Goal: Find specific page/section: Find specific page/section

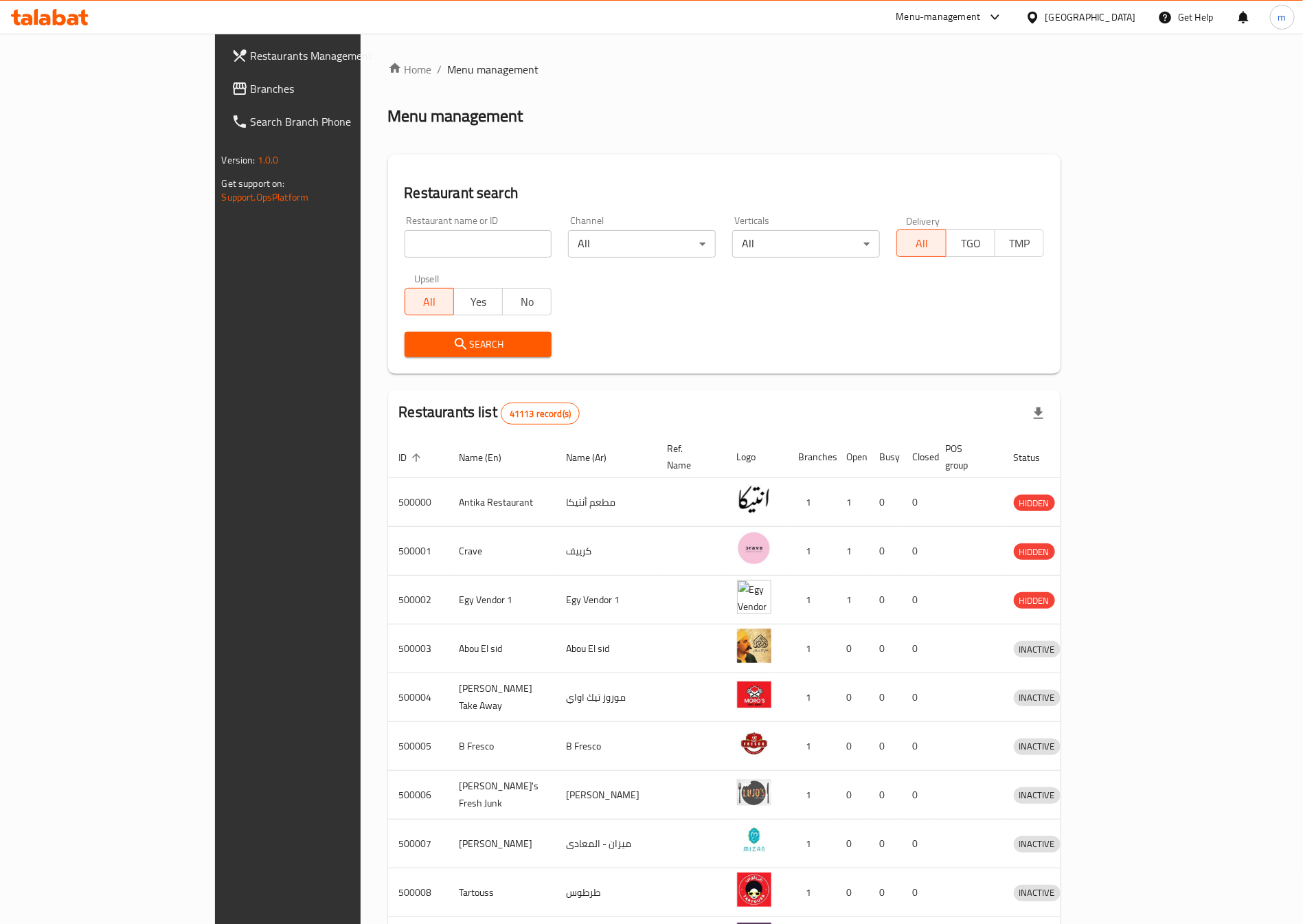
click at [404, 233] on input "search" at bounding box center [478, 244] width 148 height 27
click at [404, 248] on input "search" at bounding box center [478, 244] width 148 height 27
paste input "777752"
type input "777752"
click at [250, 93] on span "Branches" at bounding box center [336, 88] width 171 height 16
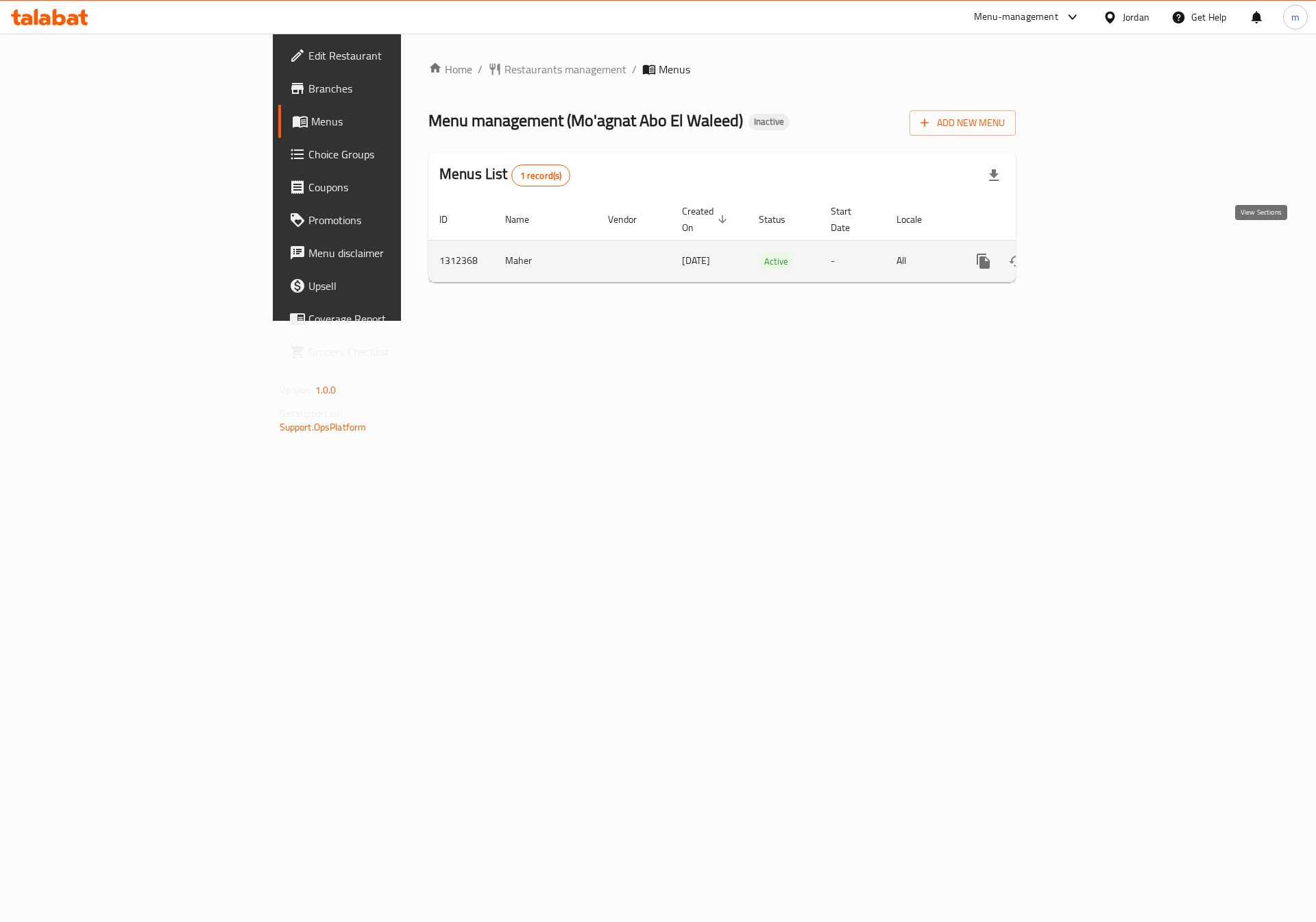
click at [1099, 244] on link "enhanced table" at bounding box center [1082, 261] width 33 height 33
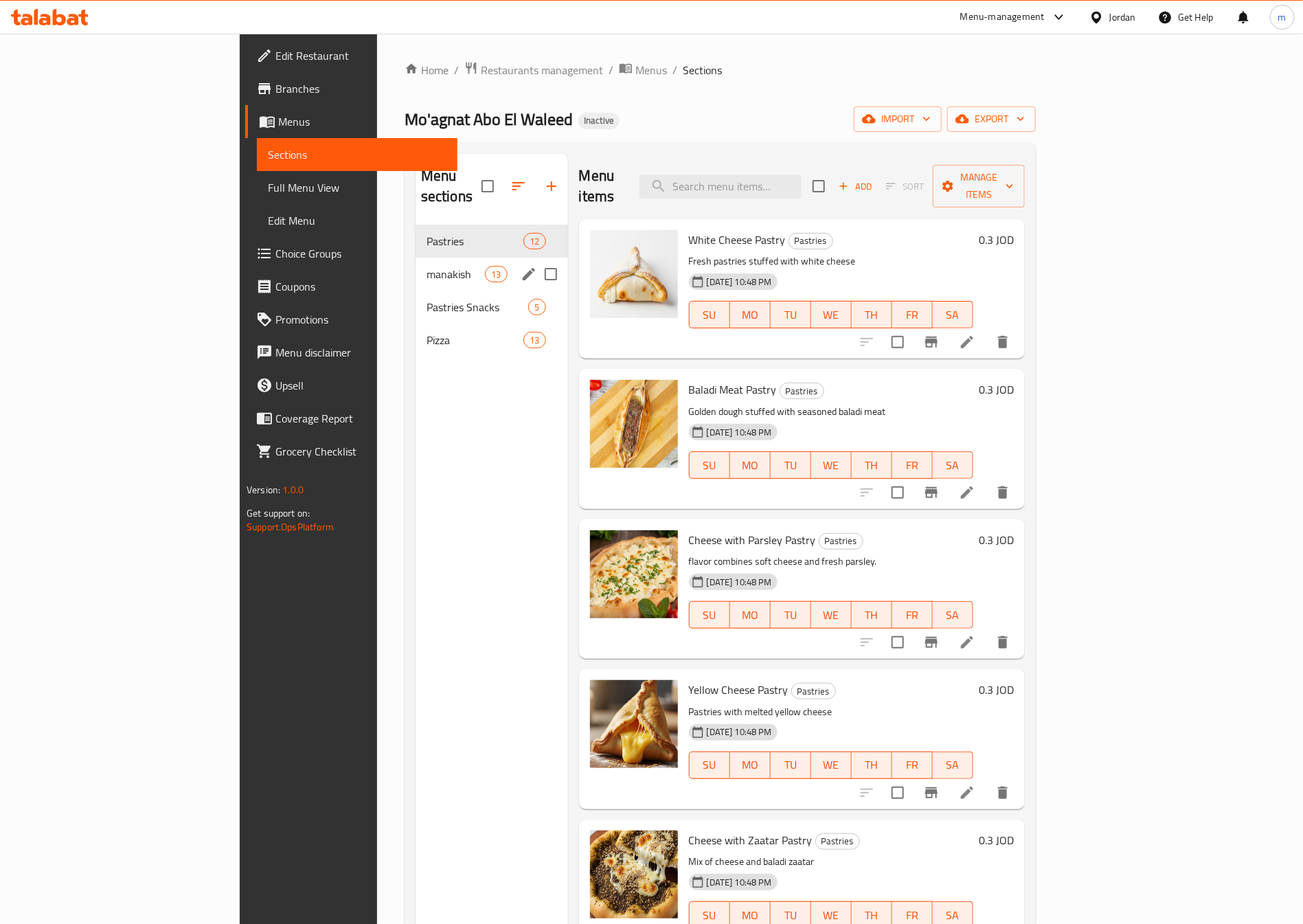
click at [426, 266] on span "manakish" at bounding box center [455, 274] width 58 height 16
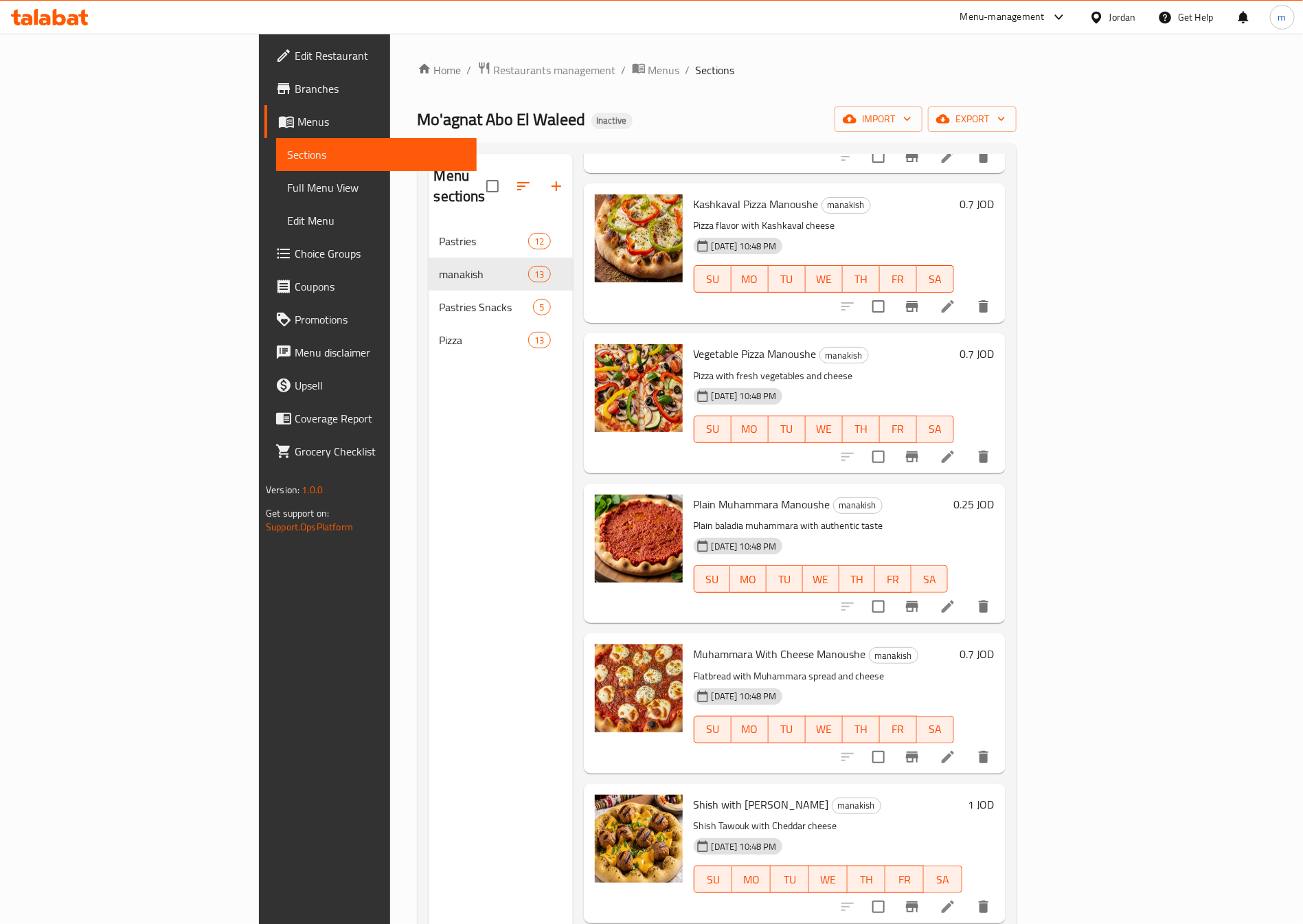
scroll to position [1060, 0]
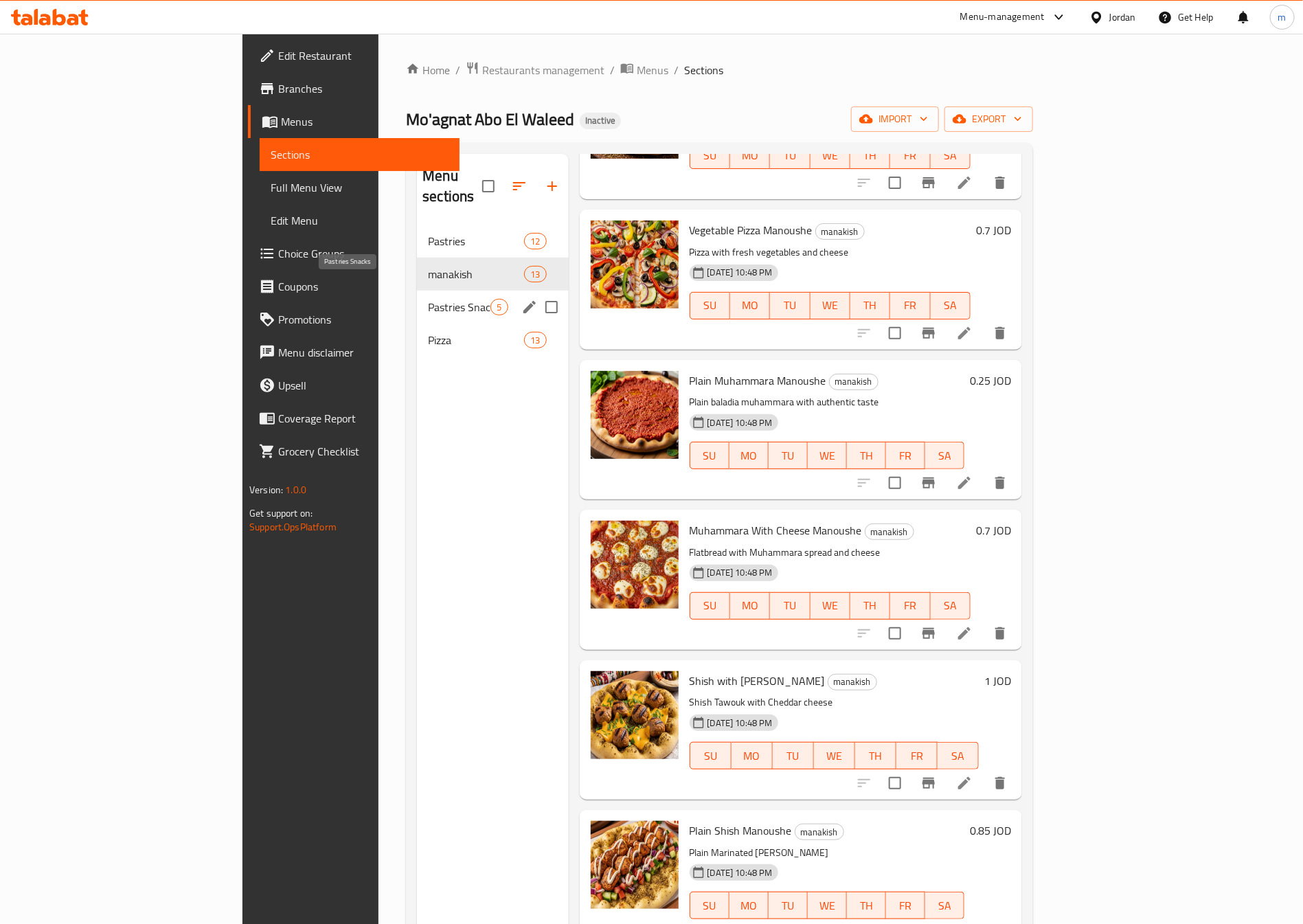
click at [428, 299] on span "Pastries Snacks" at bounding box center [459, 307] width 63 height 16
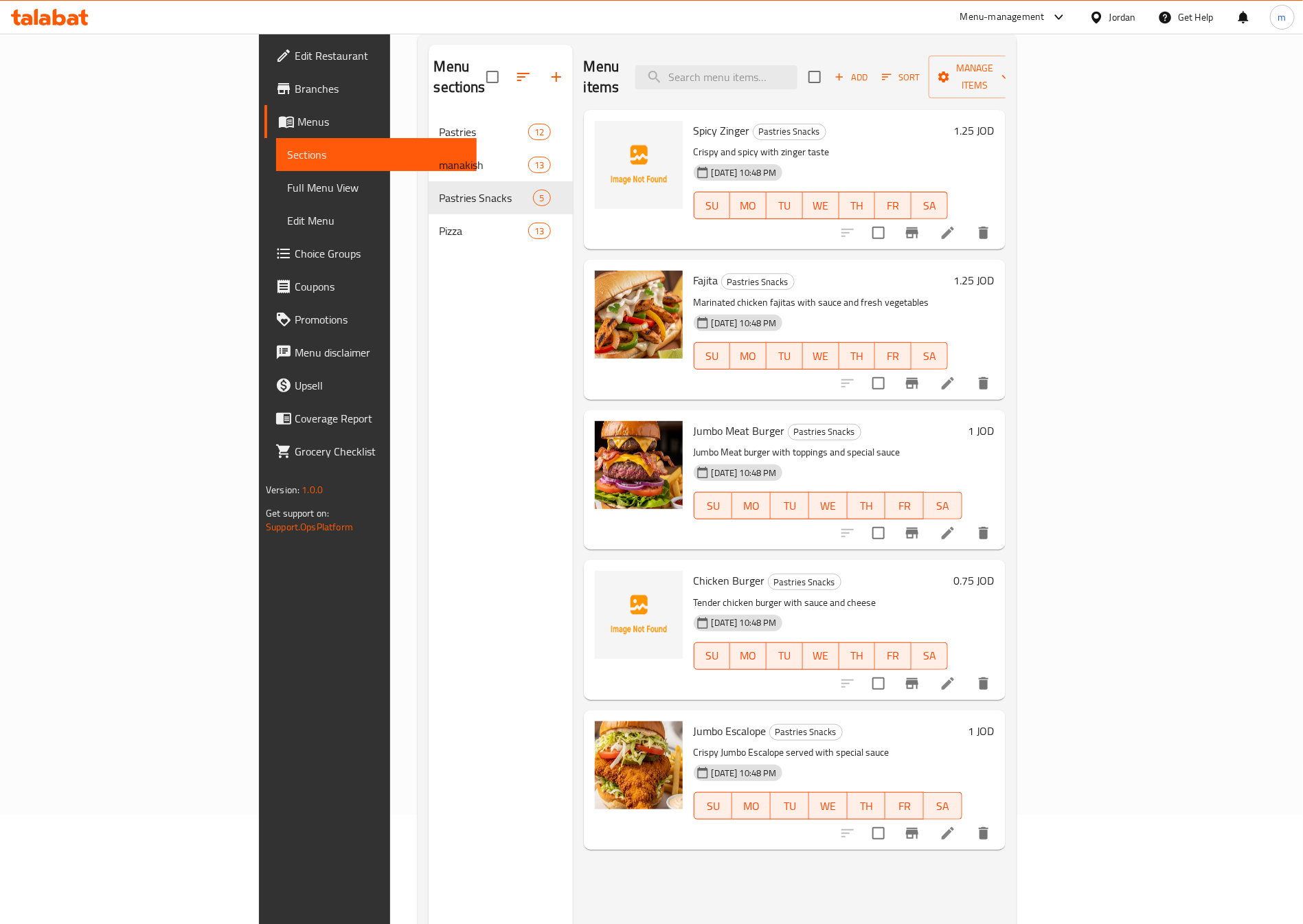
scroll to position [192, 0]
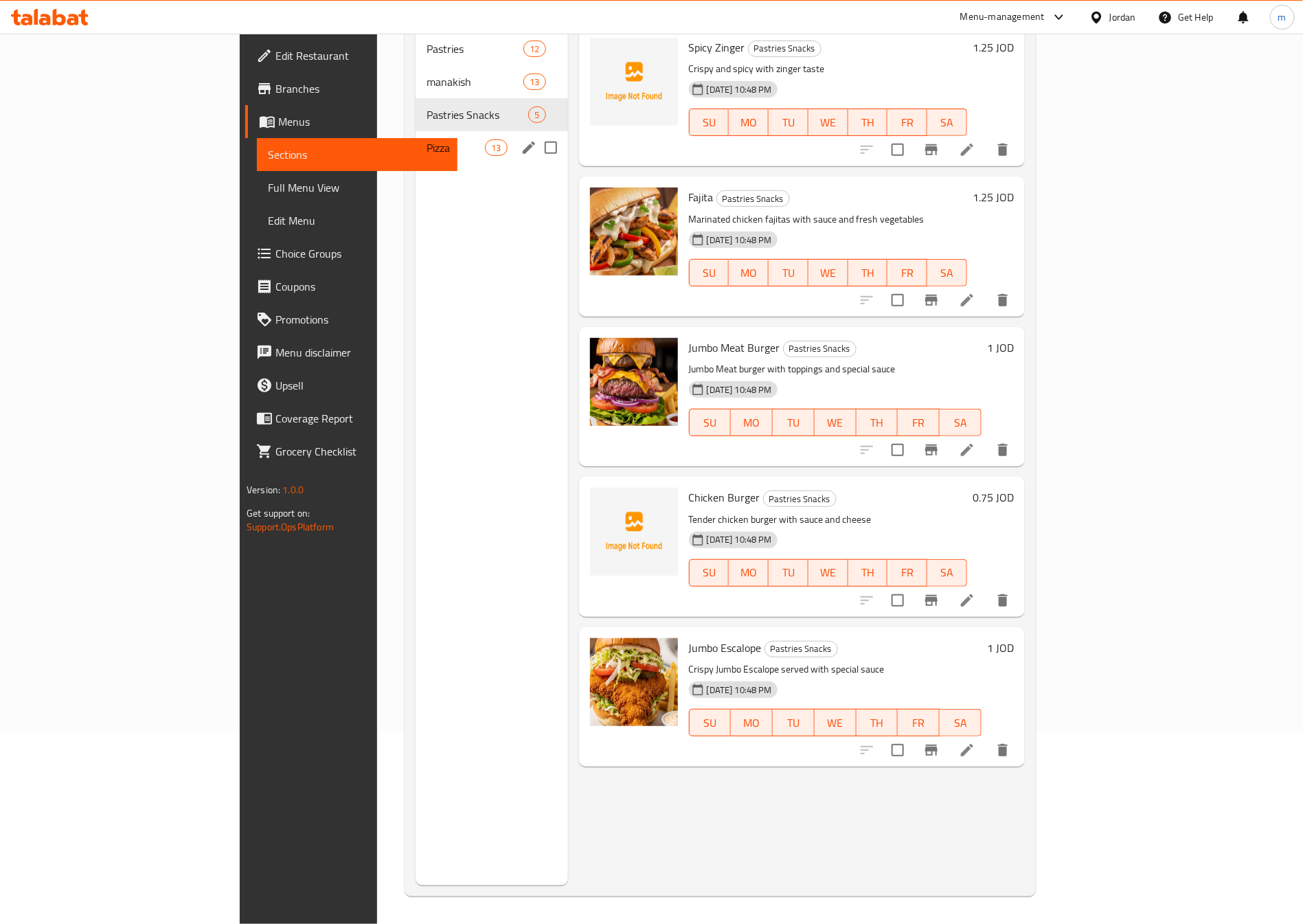
click at [426, 139] on span "Pizza" at bounding box center [455, 147] width 58 height 16
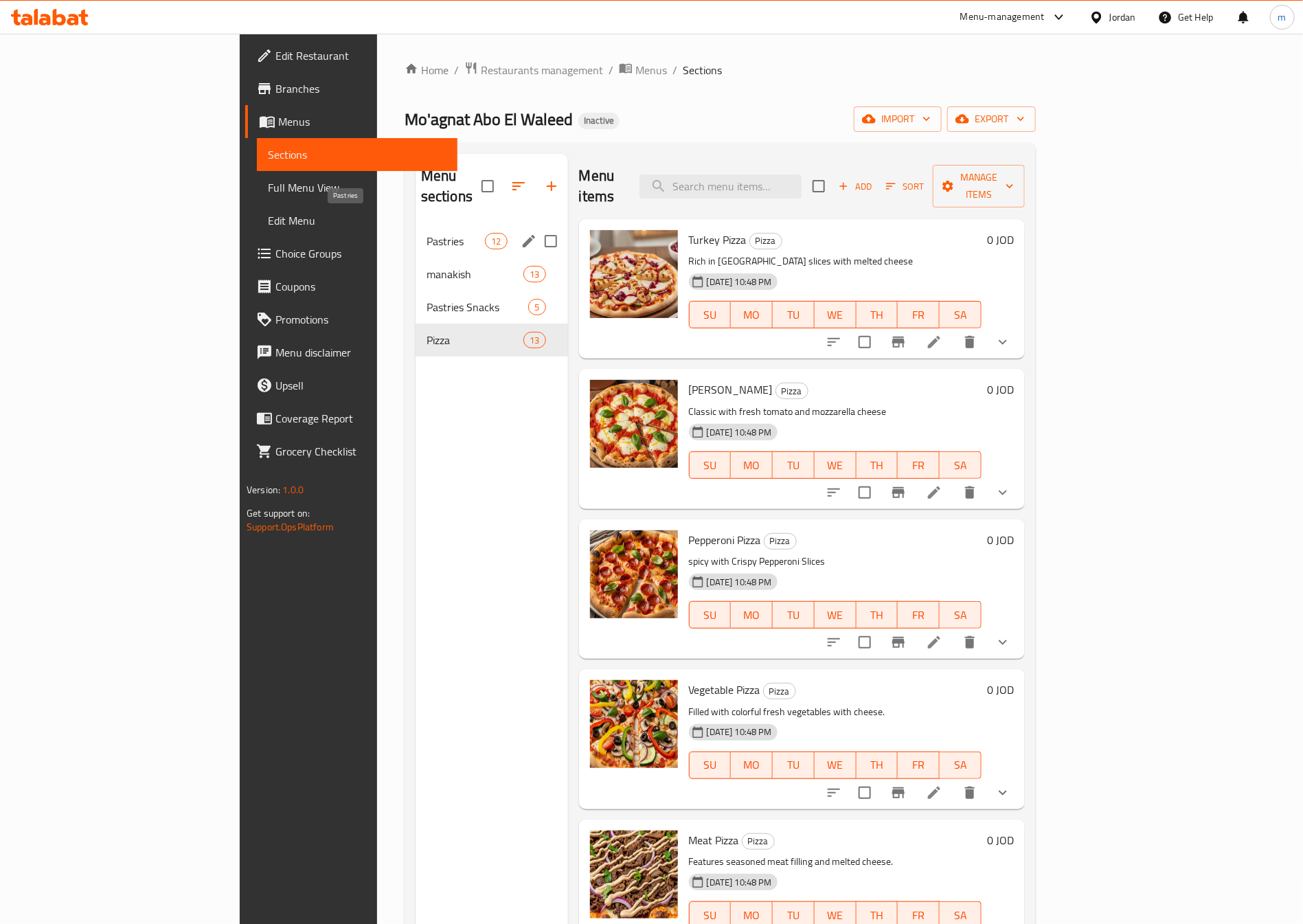
click at [426, 233] on span "Pastries" at bounding box center [455, 241] width 58 height 16
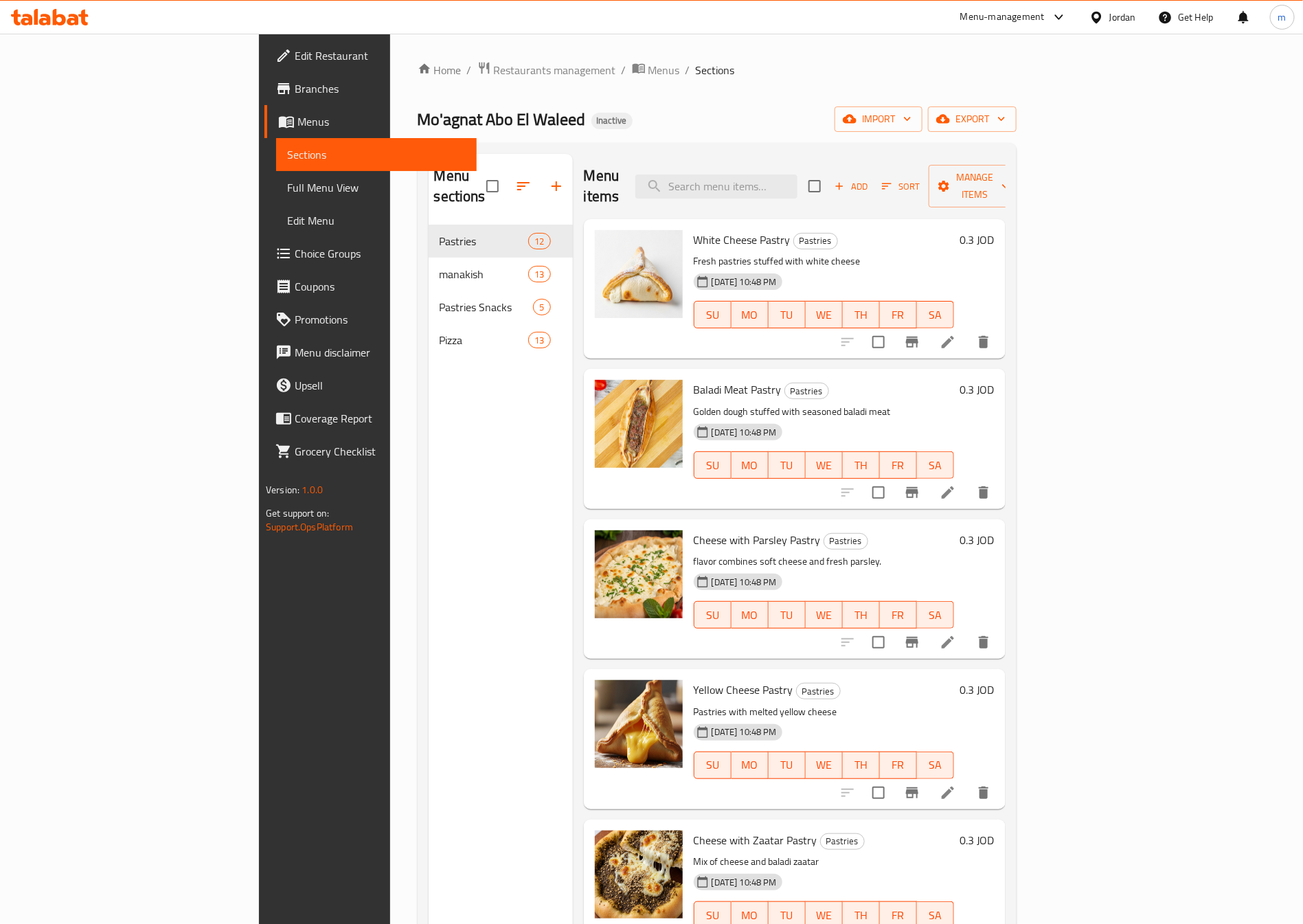
click at [287, 189] on span "Full Menu View" at bounding box center [376, 188] width 178 height 16
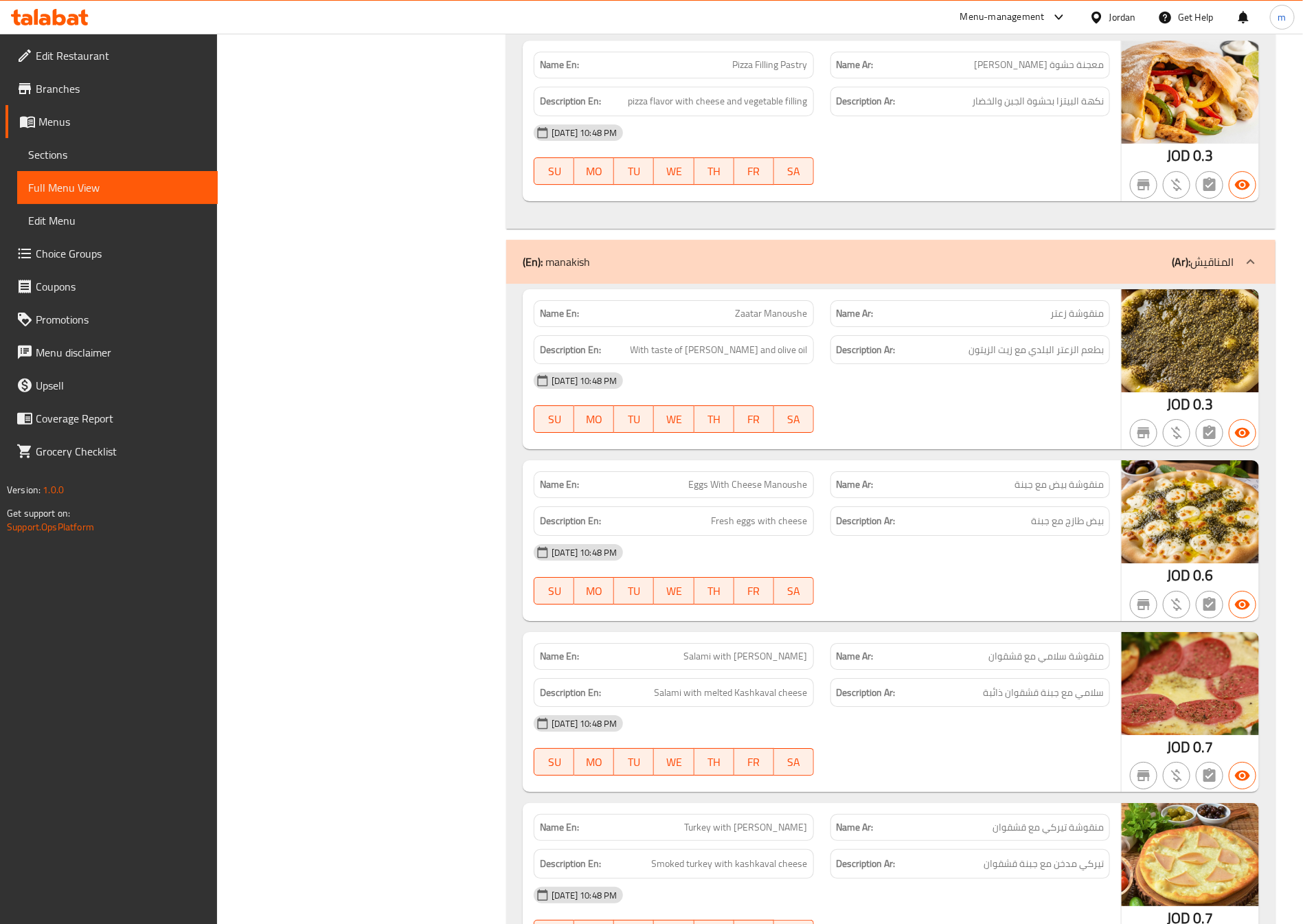
scroll to position [2163, 0]
